Goal: Transaction & Acquisition: Purchase product/service

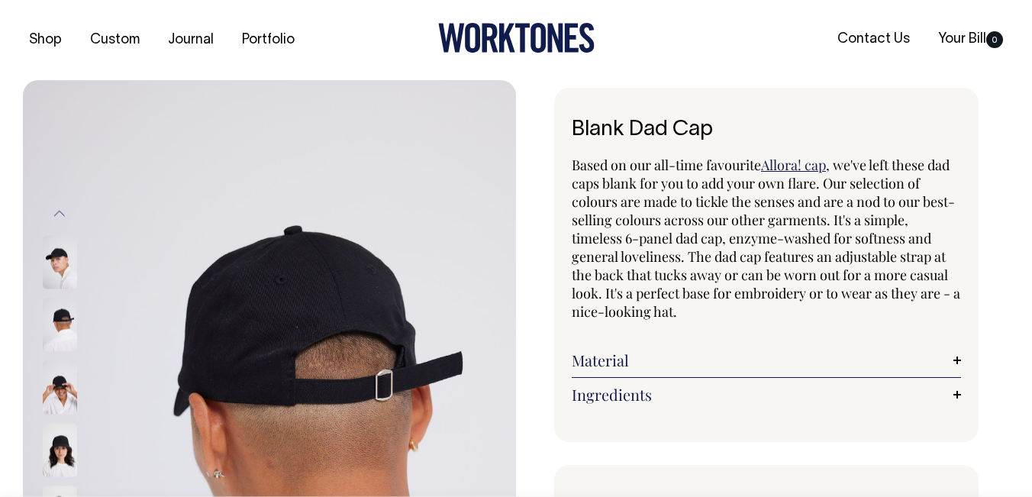
radio input "true"
select select "Black"
click at [472, 34] on icon at bounding box center [516, 38] width 156 height 30
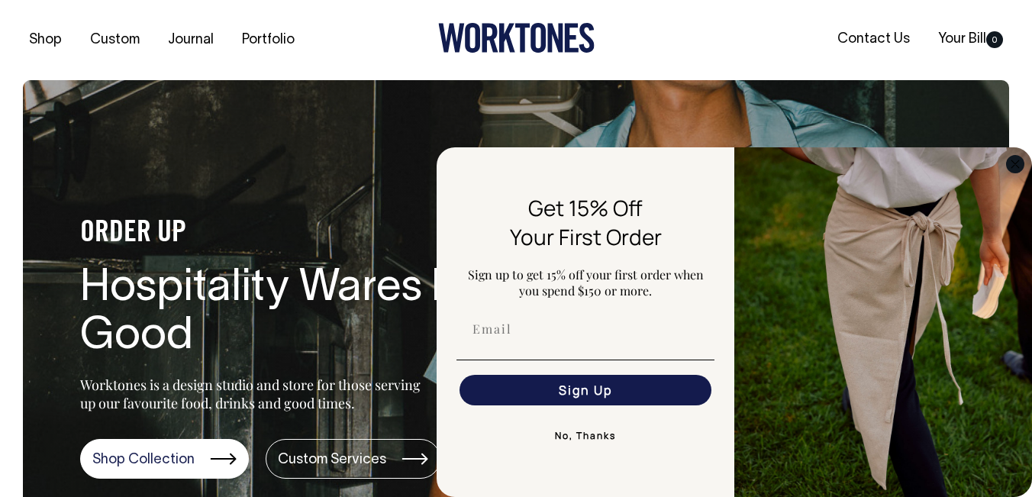
click at [1017, 166] on circle "Close dialog" at bounding box center [1016, 164] width 18 height 18
